Goal: Information Seeking & Learning: Find specific page/section

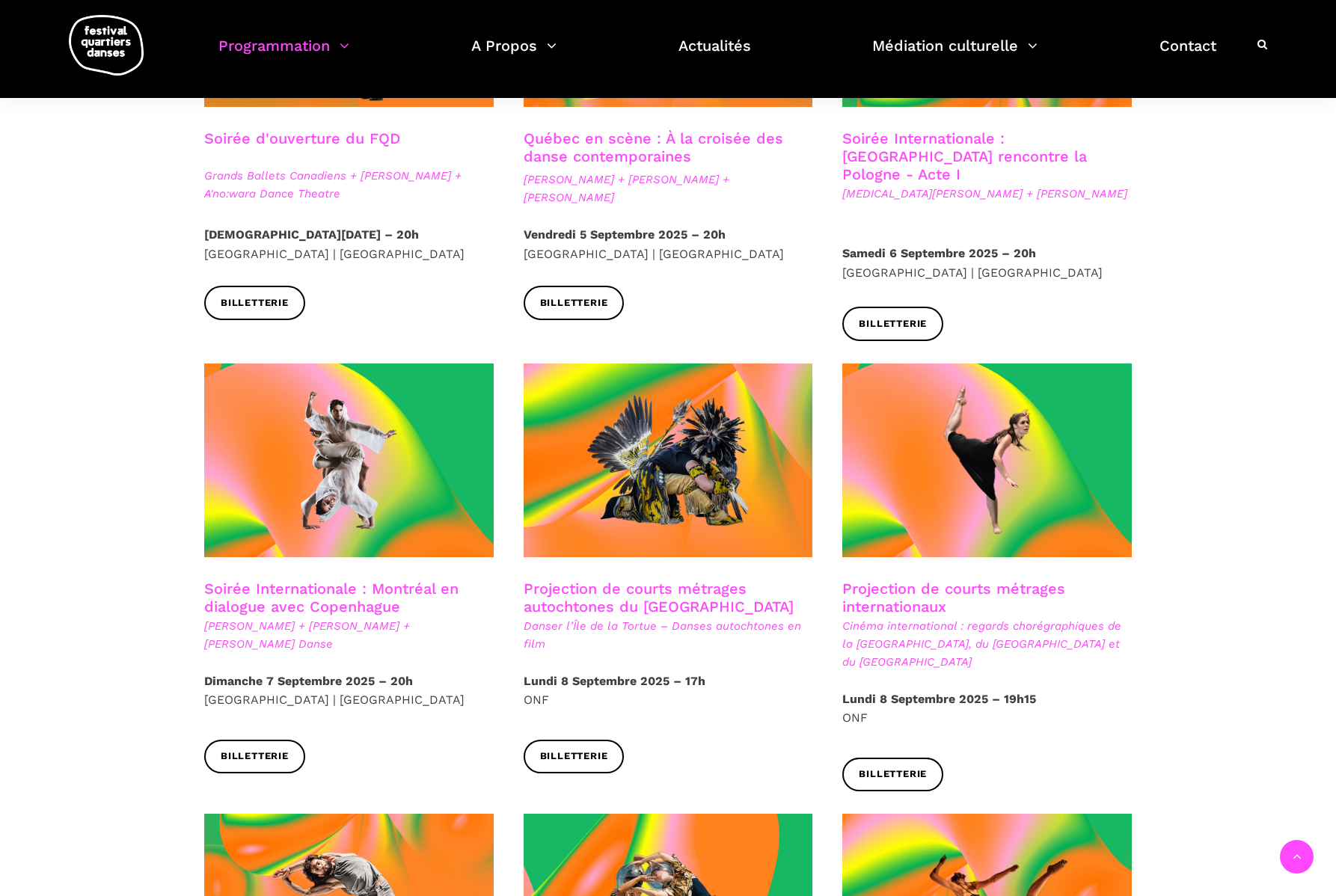
scroll to position [560, 0]
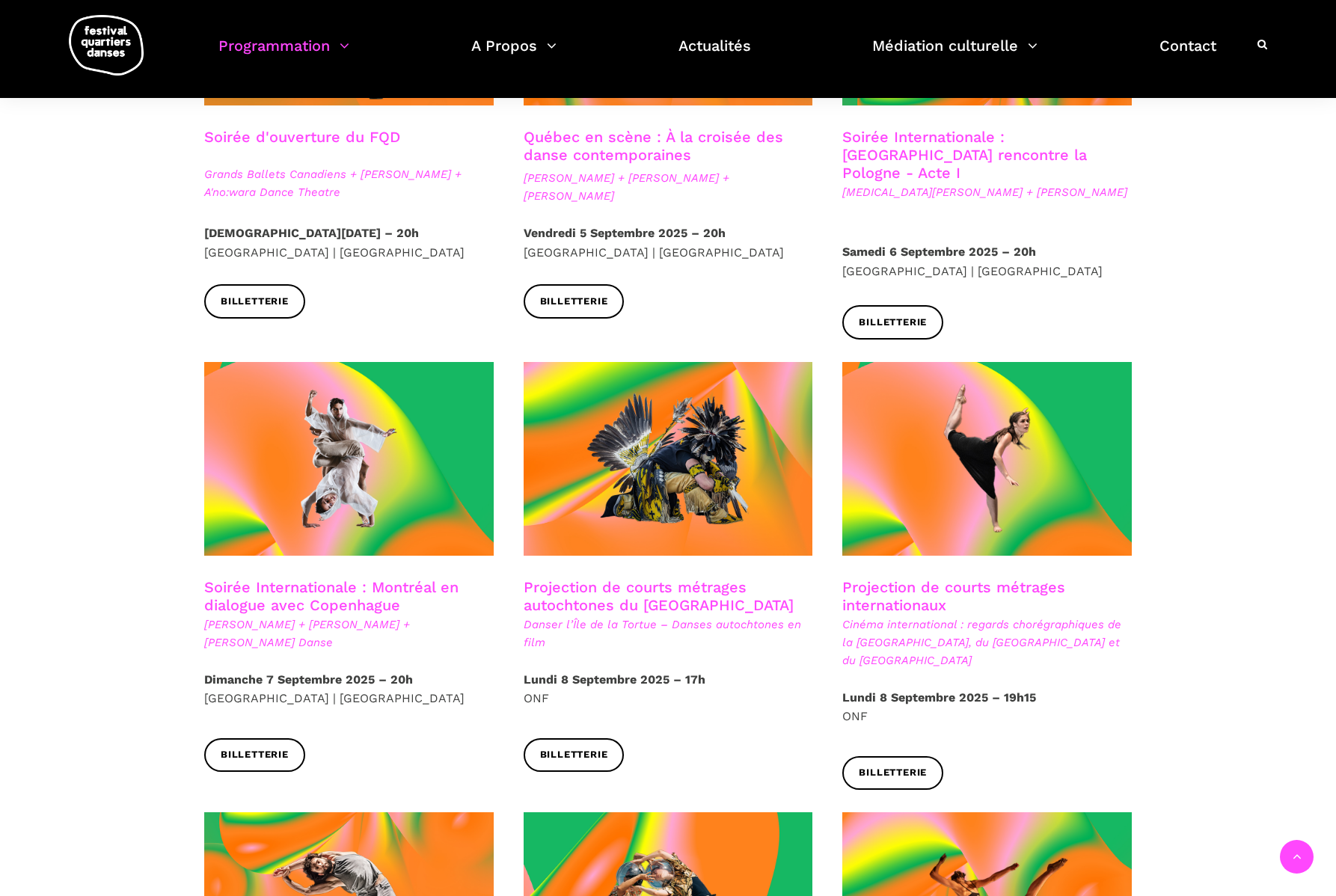
click at [920, 578] on h3 "Projection de courts métrages internationaux" at bounding box center [987, 597] width 290 height 37
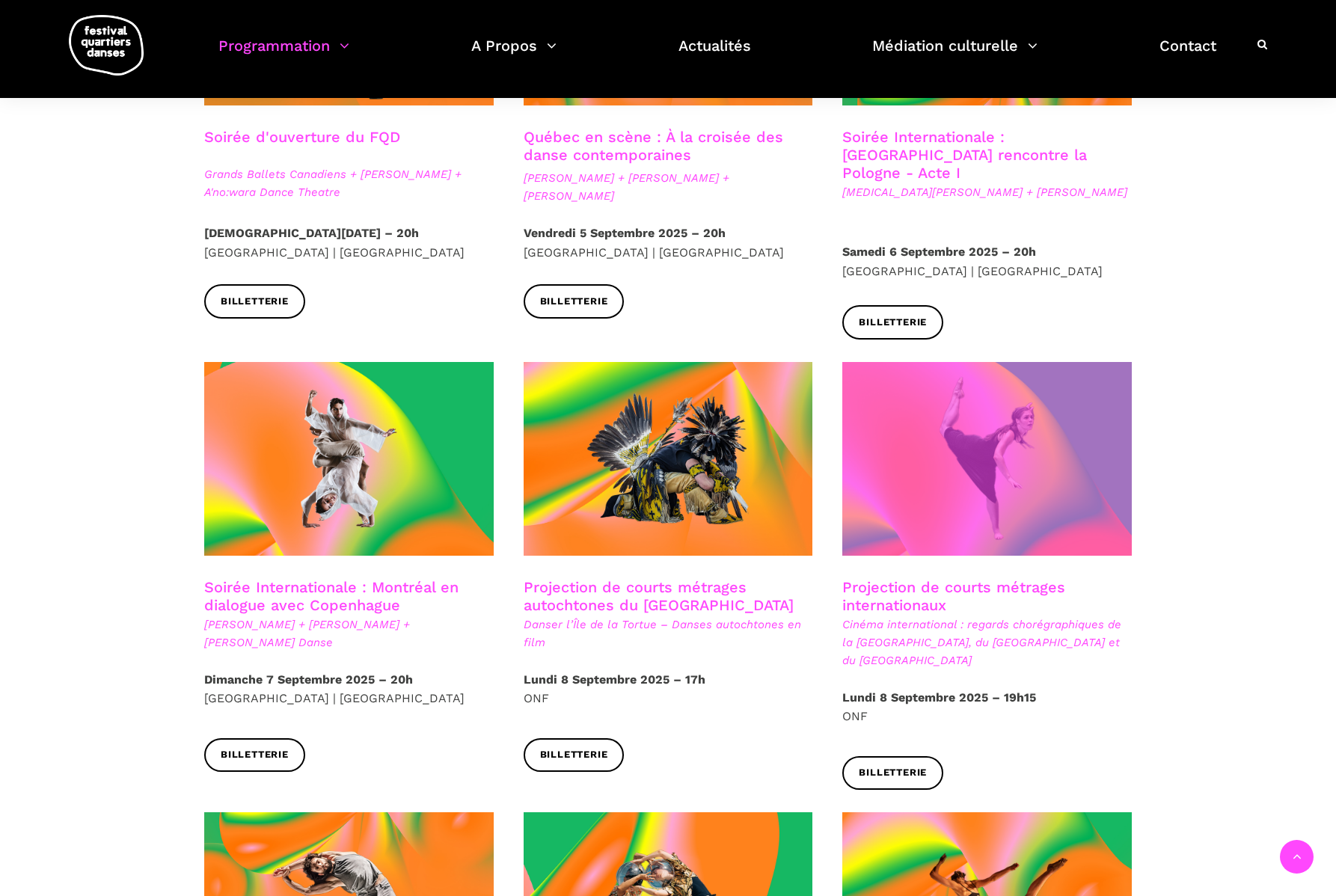
click at [935, 487] on span at bounding box center [987, 458] width 290 height 193
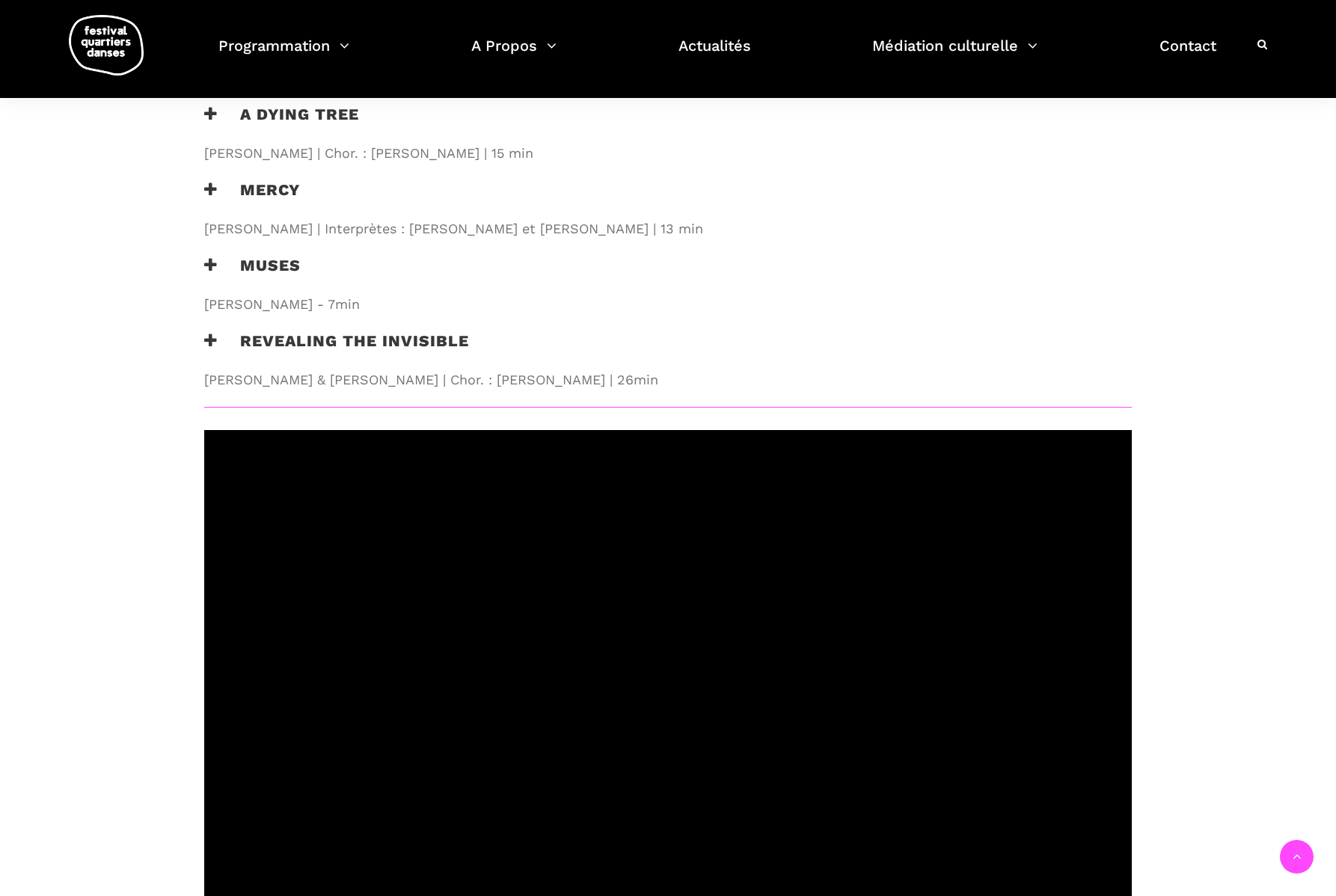
scroll to position [1879, 0]
click at [396, 330] on h3 "Revealing the Invisible" at bounding box center [336, 349] width 265 height 37
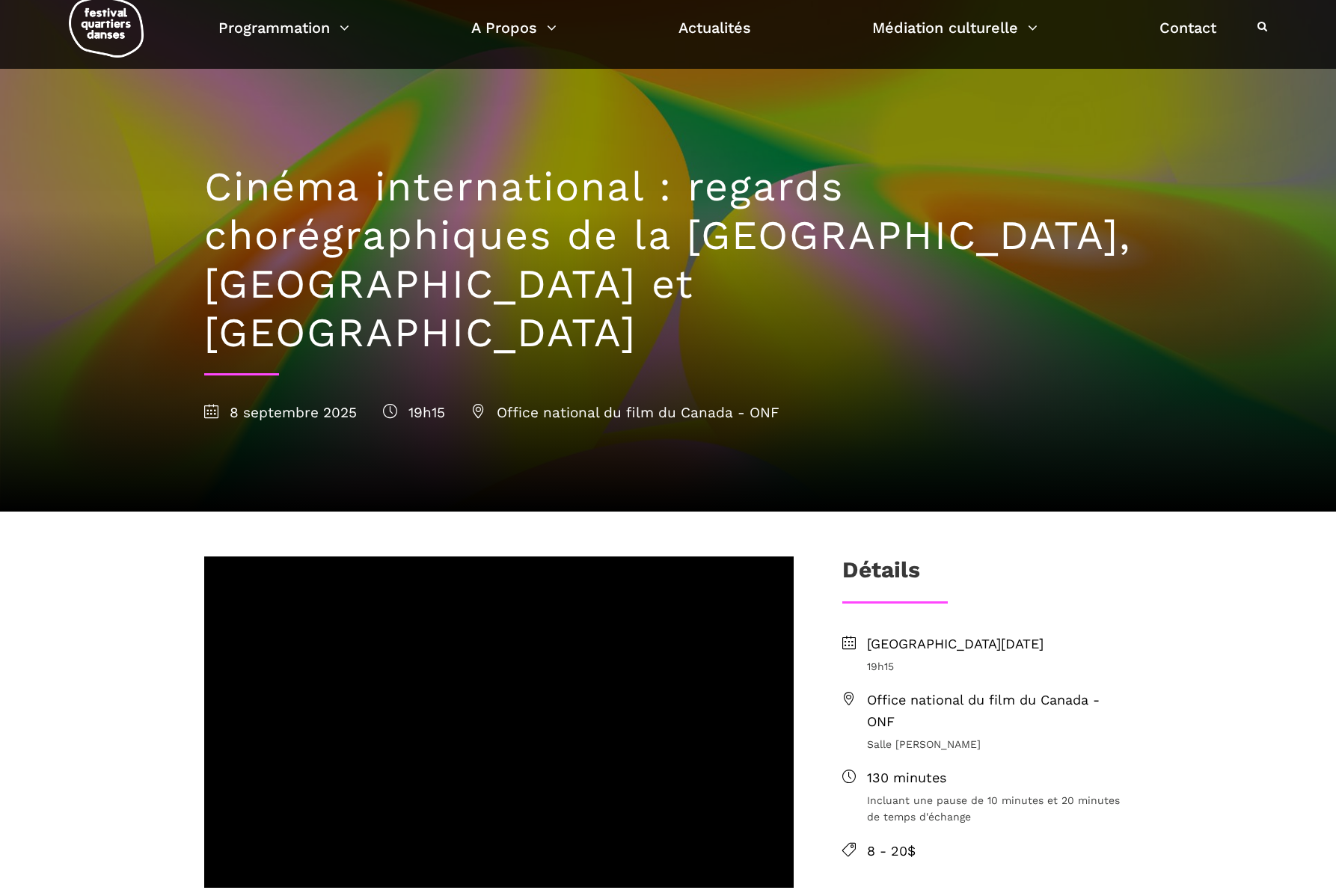
scroll to position [31, 0]
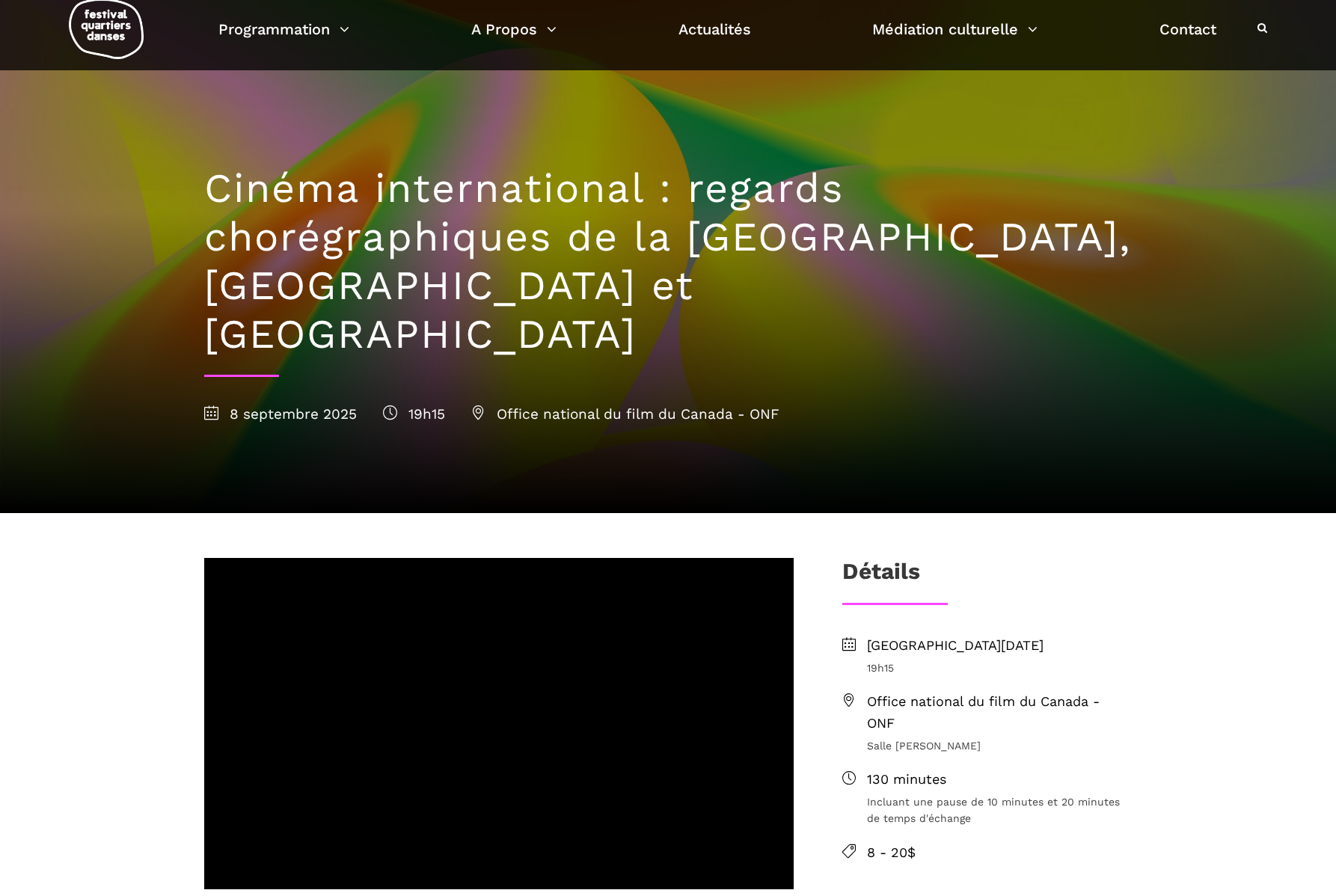
click at [920, 737] on span "Salle [PERSON_NAME]" at bounding box center [1000, 745] width 265 height 17
click at [886, 691] on span "Office national du film du Canada - ONF" at bounding box center [1000, 712] width 265 height 43
click at [844, 693] on icon at bounding box center [849, 699] width 13 height 13
copy span "Office"
